Goal: Information Seeking & Learning: Learn about a topic

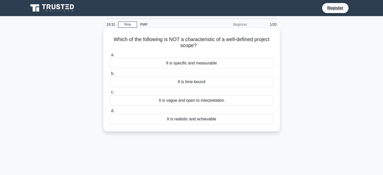
click at [243, 101] on div "It is vague and open to interpretation" at bounding box center [191, 100] width 163 height 11
click at [110, 94] on input "c. It is vague and open to interpretation" at bounding box center [110, 92] width 0 height 3
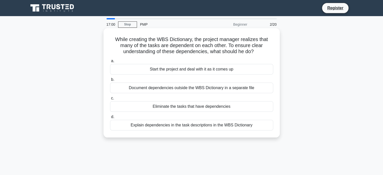
click at [224, 108] on div "Eliminate the tasks that have dependencies" at bounding box center [191, 106] width 163 height 11
click at [110, 100] on input "c. Eliminate the tasks that have dependencies" at bounding box center [110, 98] width 0 height 3
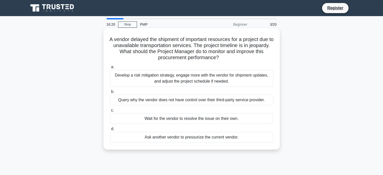
click at [238, 83] on div "Develop a risk mitigation strategy, engage more with the vendor for shipment up…" at bounding box center [191, 78] width 163 height 17
click at [110, 69] on input "a. Develop a risk mitigation strategy, engage more with the vendor for shipment…" at bounding box center [110, 66] width 0 height 3
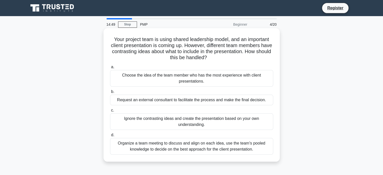
click at [238, 147] on div "Organize a team meeting to discuss and align on each idea, use the team's poole…" at bounding box center [191, 146] width 163 height 17
click at [110, 137] on input "d. Organize a team meeting to discuss and align on each idea, use the team's po…" at bounding box center [110, 135] width 0 height 3
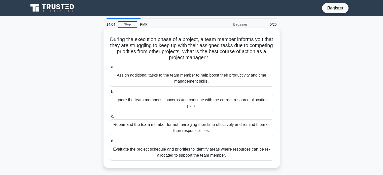
click at [249, 150] on div "Evaluate the project schedule and priorities to identify areas where resources …" at bounding box center [191, 152] width 163 height 17
click at [110, 143] on input "d. Evaluate the project schedule and priorities to identify areas where resourc…" at bounding box center [110, 141] width 0 height 3
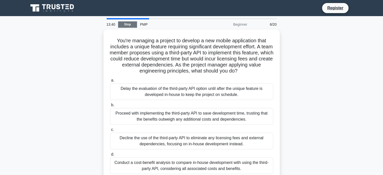
click at [133, 26] on link "Stop" at bounding box center [127, 24] width 19 height 6
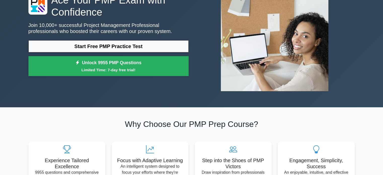
scroll to position [50, 0]
